Goal: Task Accomplishment & Management: Use online tool/utility

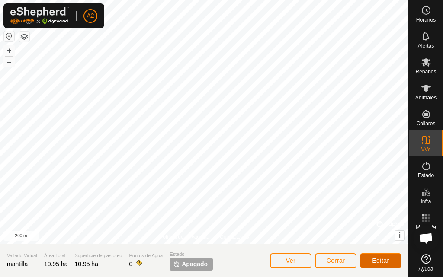
click at [372, 256] on button "Editar" at bounding box center [381, 260] width 42 height 15
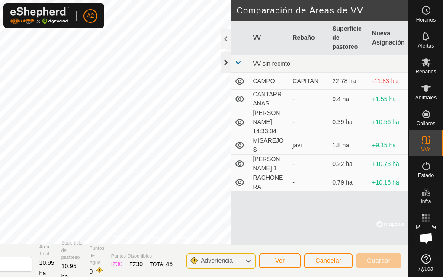
click at [225, 61] on div at bounding box center [226, 62] width 10 height 21
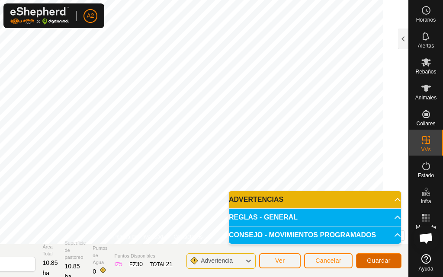
click at [387, 260] on span "Guardar" at bounding box center [379, 260] width 24 height 7
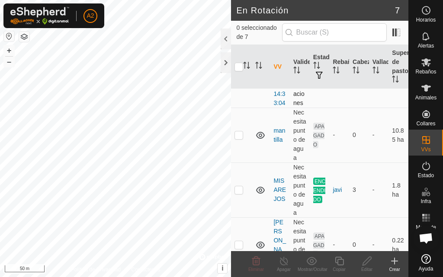
scroll to position [173, 0]
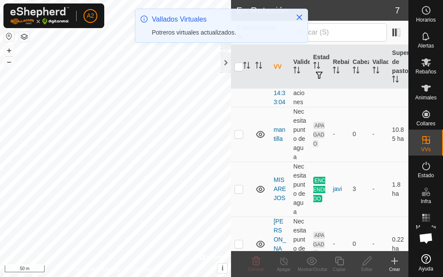
click at [238, 162] on td at bounding box center [241, 134] width 21 height 55
checkbox input "true"
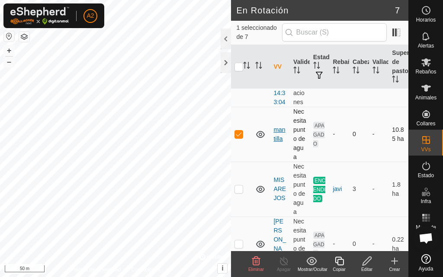
click at [276, 142] on link "mantilla" at bounding box center [279, 134] width 12 height 16
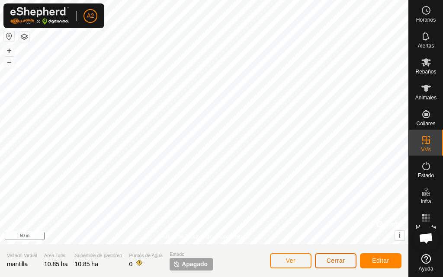
click at [338, 266] on button "Cerrar" at bounding box center [336, 260] width 42 height 15
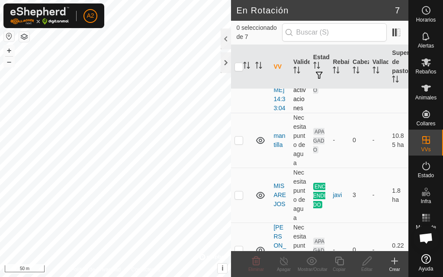
scroll to position [173, 0]
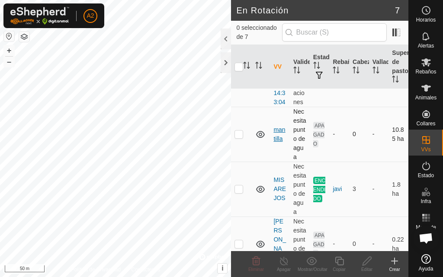
click at [278, 142] on link "mantilla" at bounding box center [279, 134] width 12 height 16
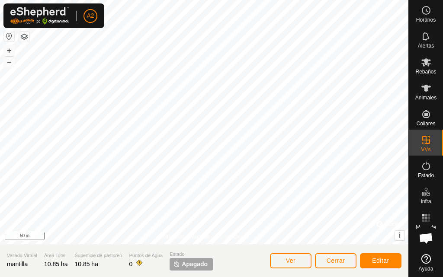
click at [196, 266] on span "Apagado" at bounding box center [195, 264] width 26 height 9
click at [324, 258] on button "Cerrar" at bounding box center [336, 260] width 42 height 15
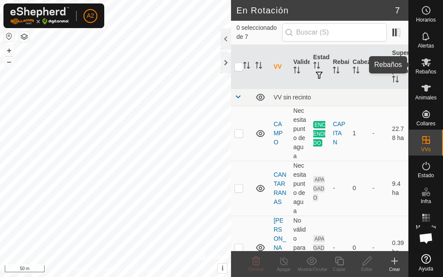
click at [431, 67] on es-mob-svg-icon at bounding box center [426, 62] width 16 height 14
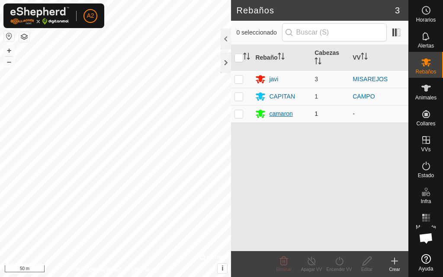
click at [279, 110] on div "camaron" at bounding box center [280, 113] width 23 height 9
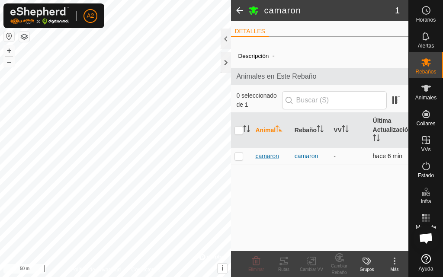
click at [272, 157] on span "camaron" at bounding box center [266, 156] width 23 height 9
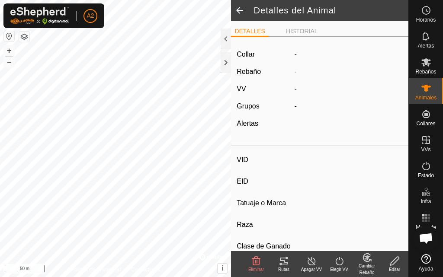
type input "camaron"
type input "-"
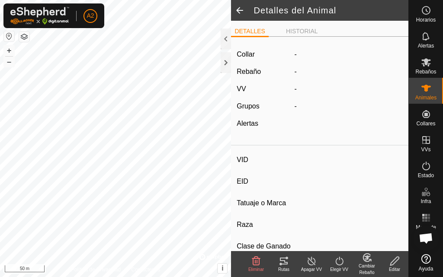
type input "0 kg"
type input "-"
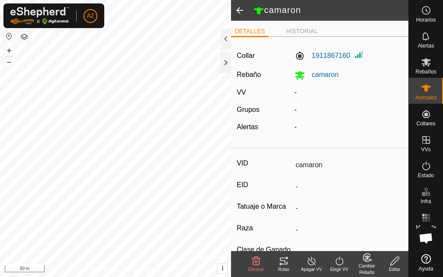
click at [342, 265] on icon at bounding box center [339, 261] width 11 height 10
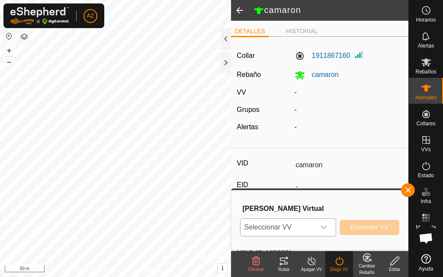
click at [323, 225] on icon "dropdown trigger" at bounding box center [323, 227] width 7 height 7
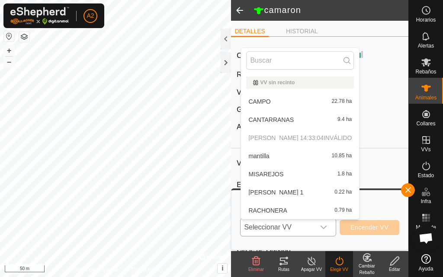
click at [286, 154] on li "[PERSON_NAME] 10.85 ha" at bounding box center [300, 155] width 118 height 17
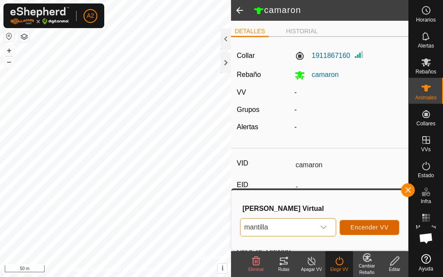
click at [364, 231] on span "Encender VV" at bounding box center [369, 227] width 38 height 7
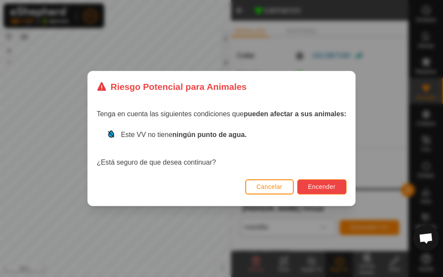
click at [318, 186] on span "Encender" at bounding box center [322, 186] width 28 height 7
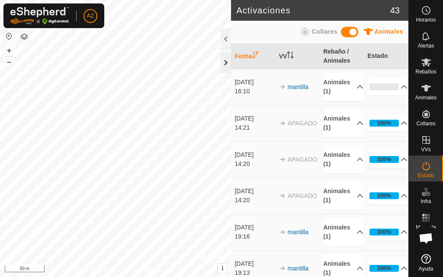
click at [222, 64] on div at bounding box center [226, 62] width 10 height 21
